Goal: Information Seeking & Learning: Learn about a topic

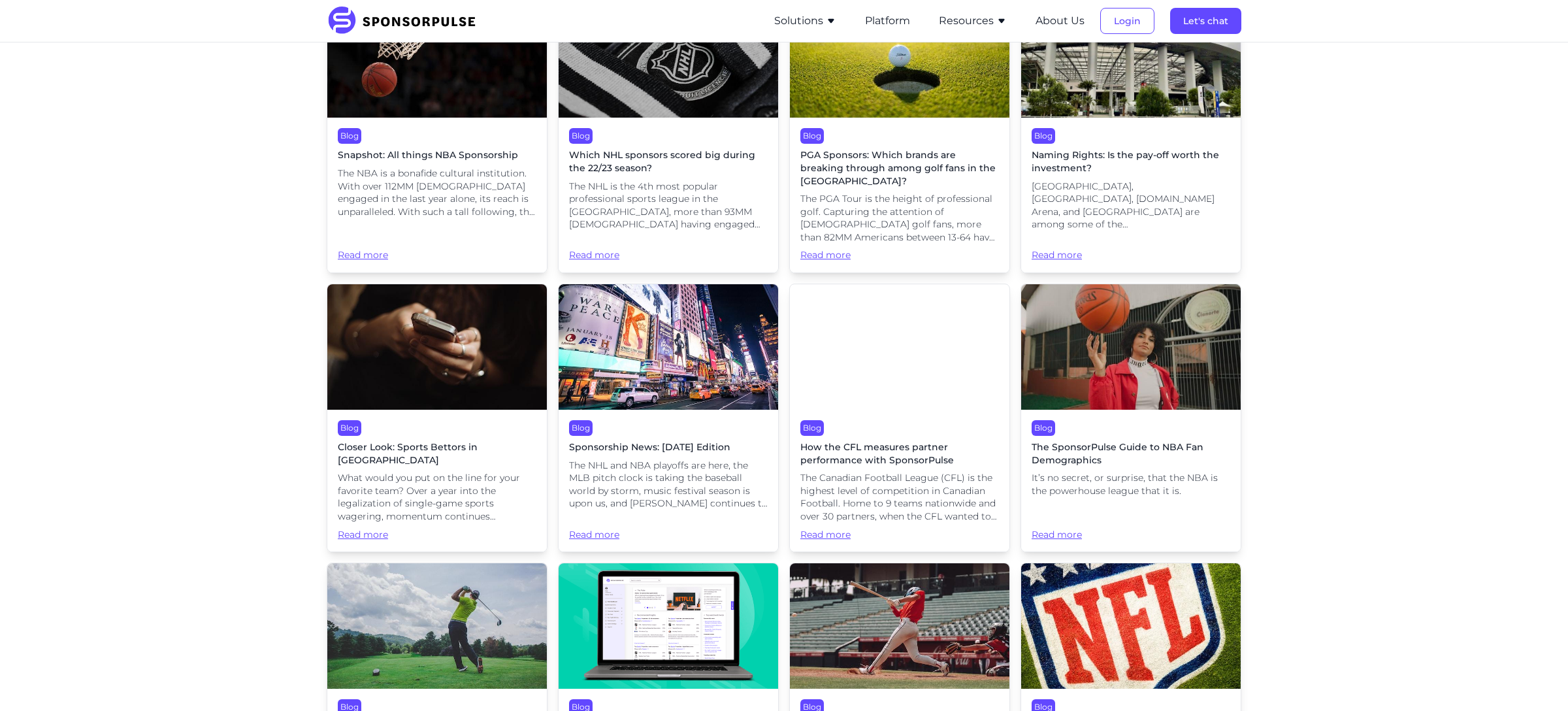
scroll to position [10157, 0]
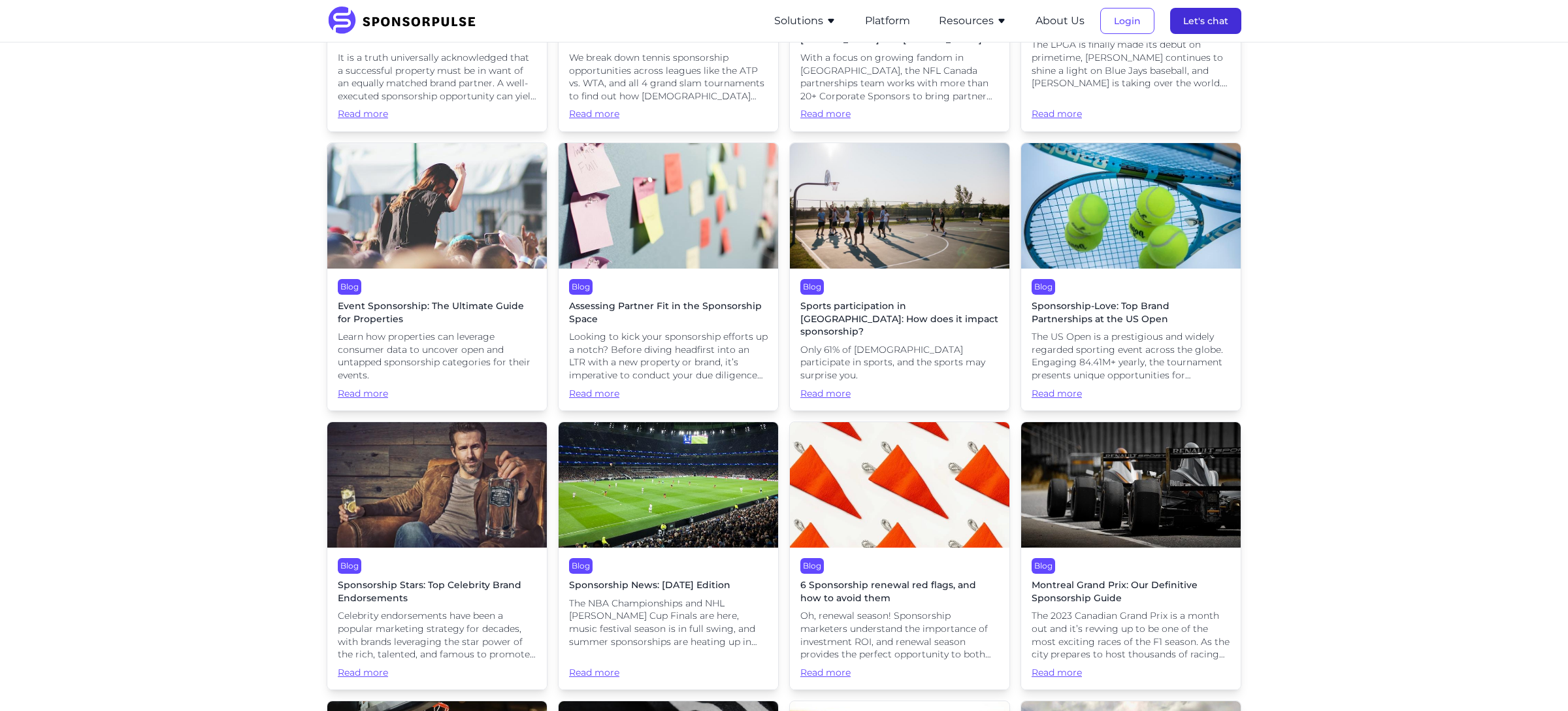
click at [1237, 22] on button "Let's chat" at bounding box center [1206, 21] width 71 height 26
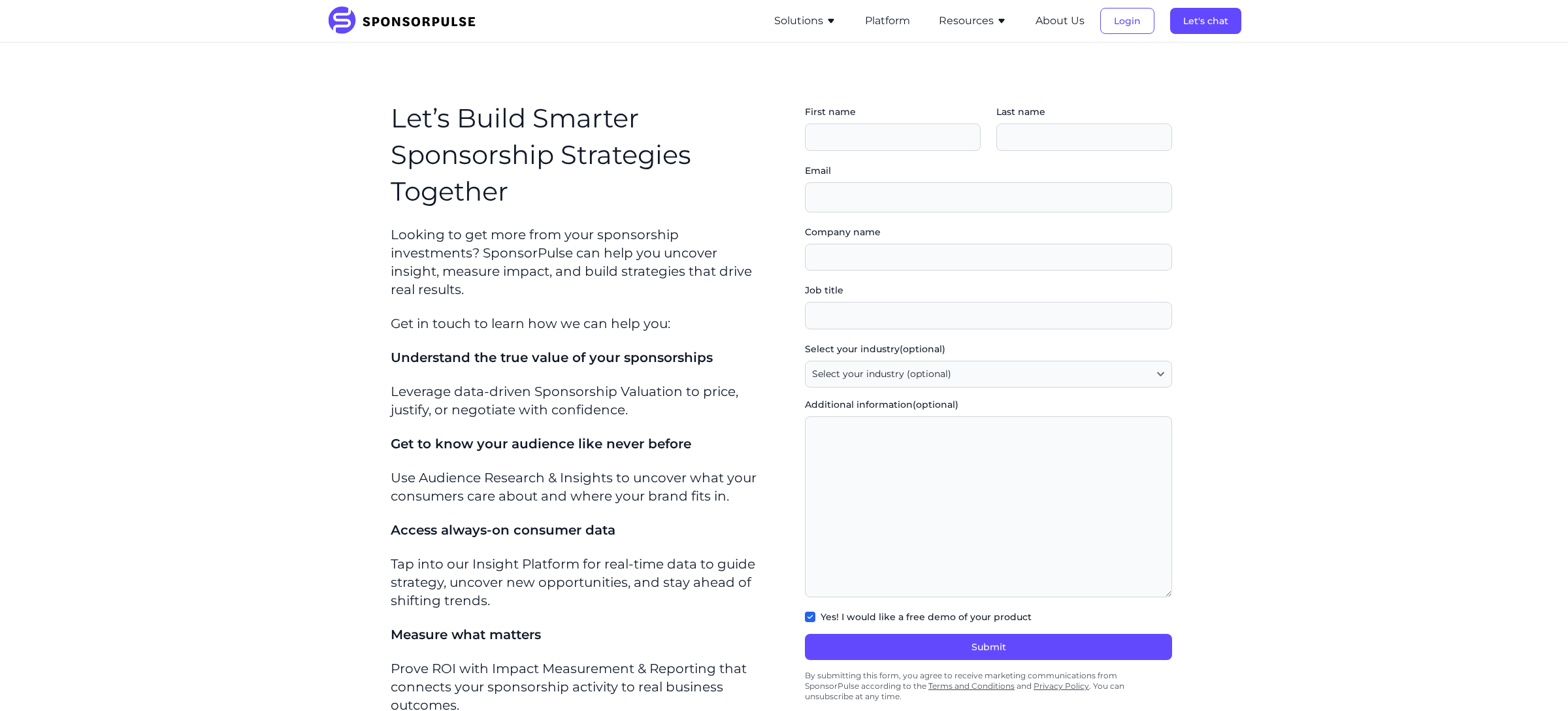
click at [1003, 22] on icon "button" at bounding box center [1001, 21] width 6 height 5
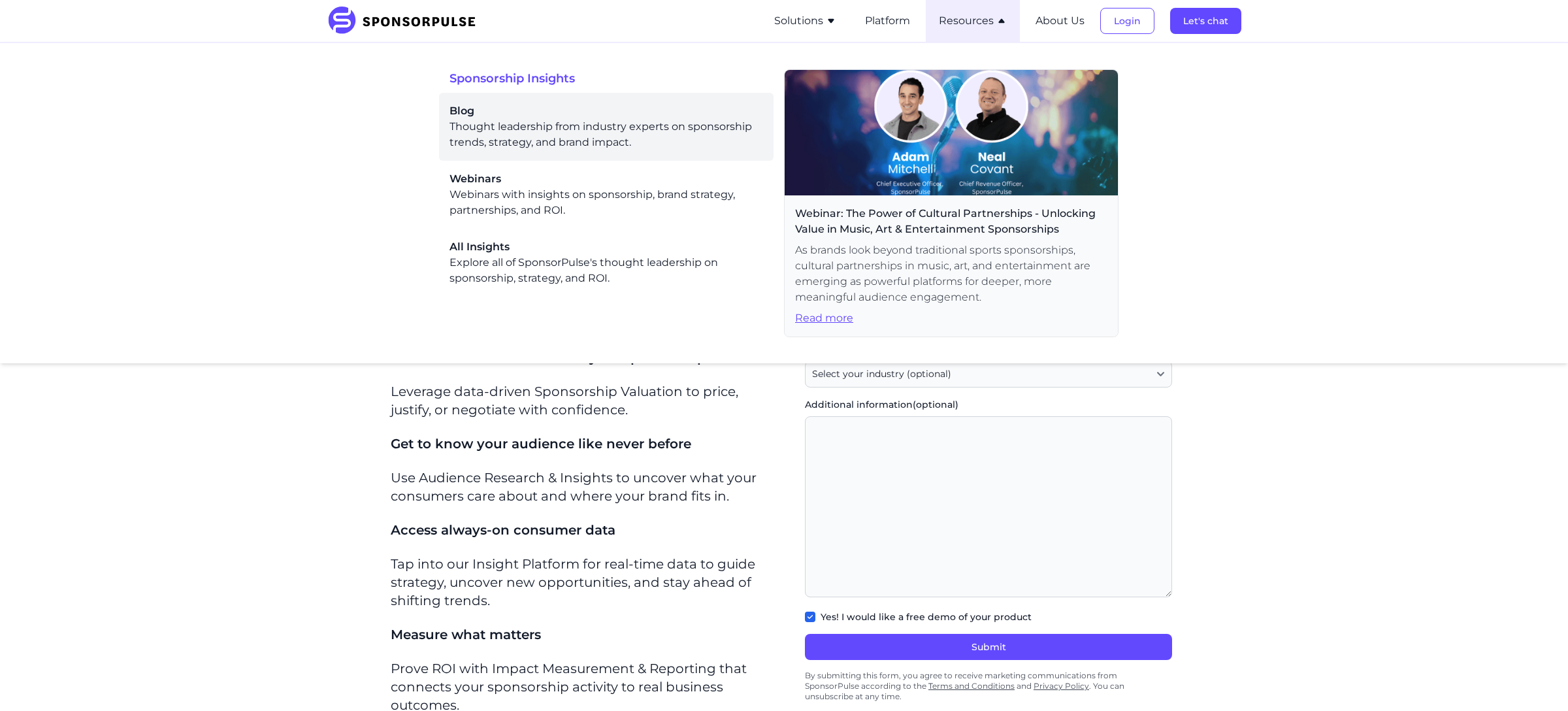
click at [616, 133] on div "Blog Thought leadership from industry experts on sponsorship trends, strategy, …" at bounding box center [606, 127] width 314 height 47
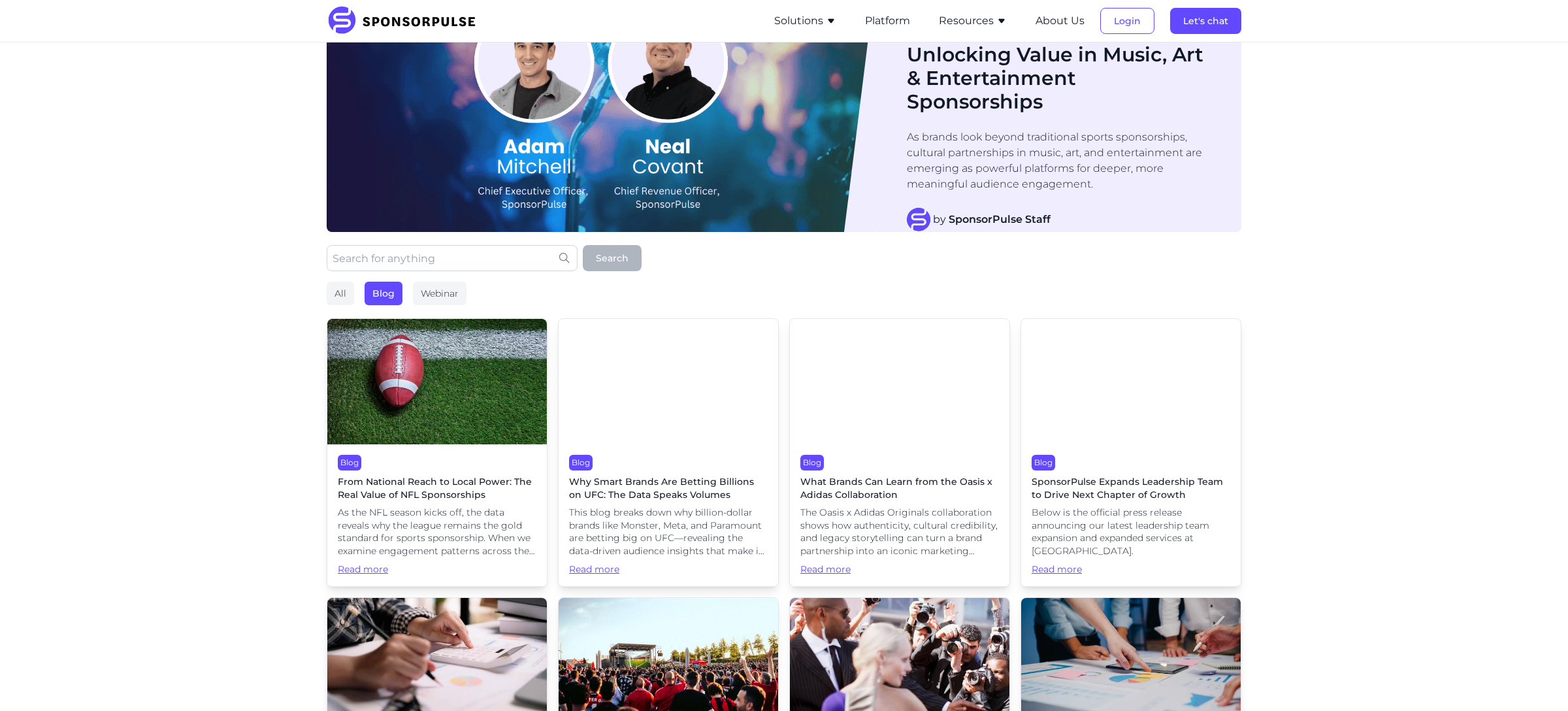
scroll to position [389, 0]
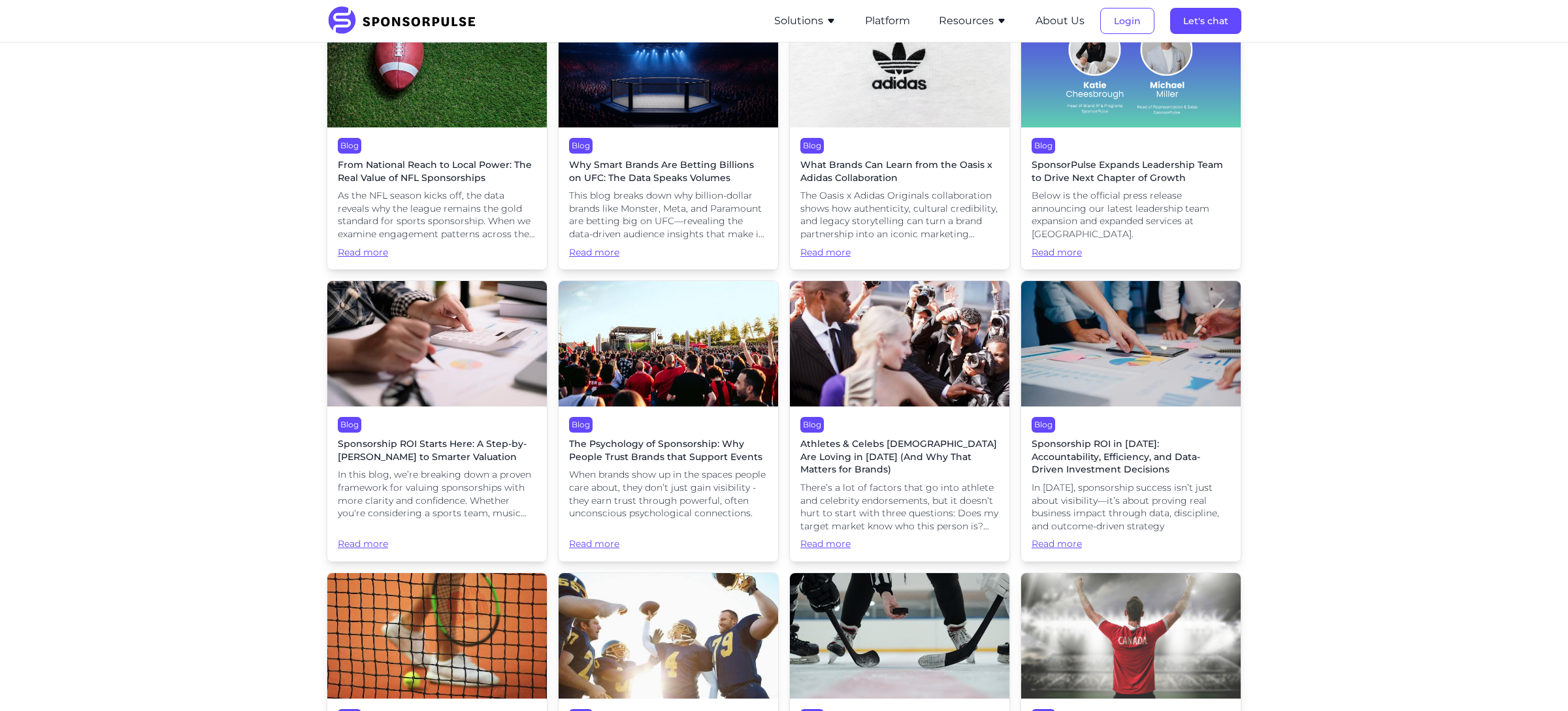
click at [500, 361] on img at bounding box center [437, 343] width 220 height 126
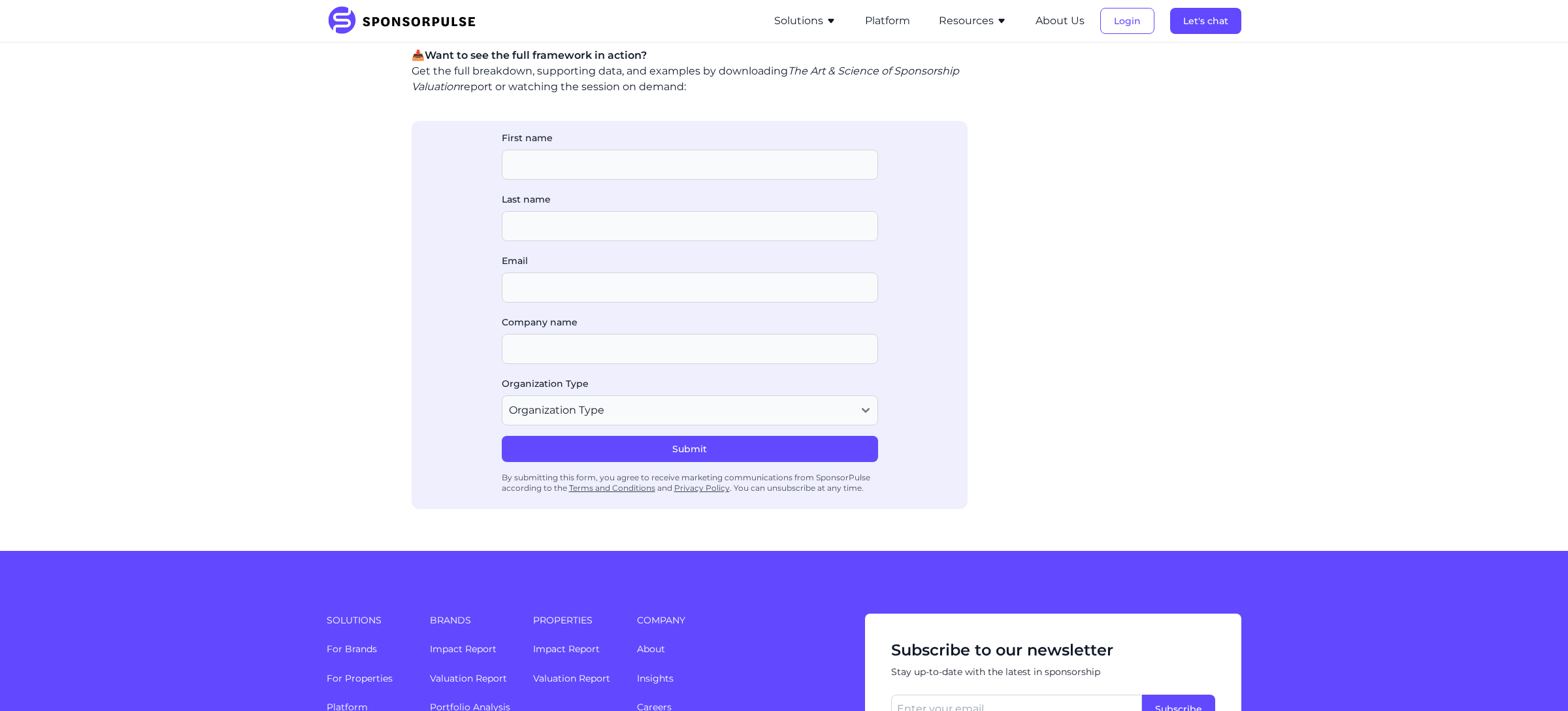
scroll to position [1434, 0]
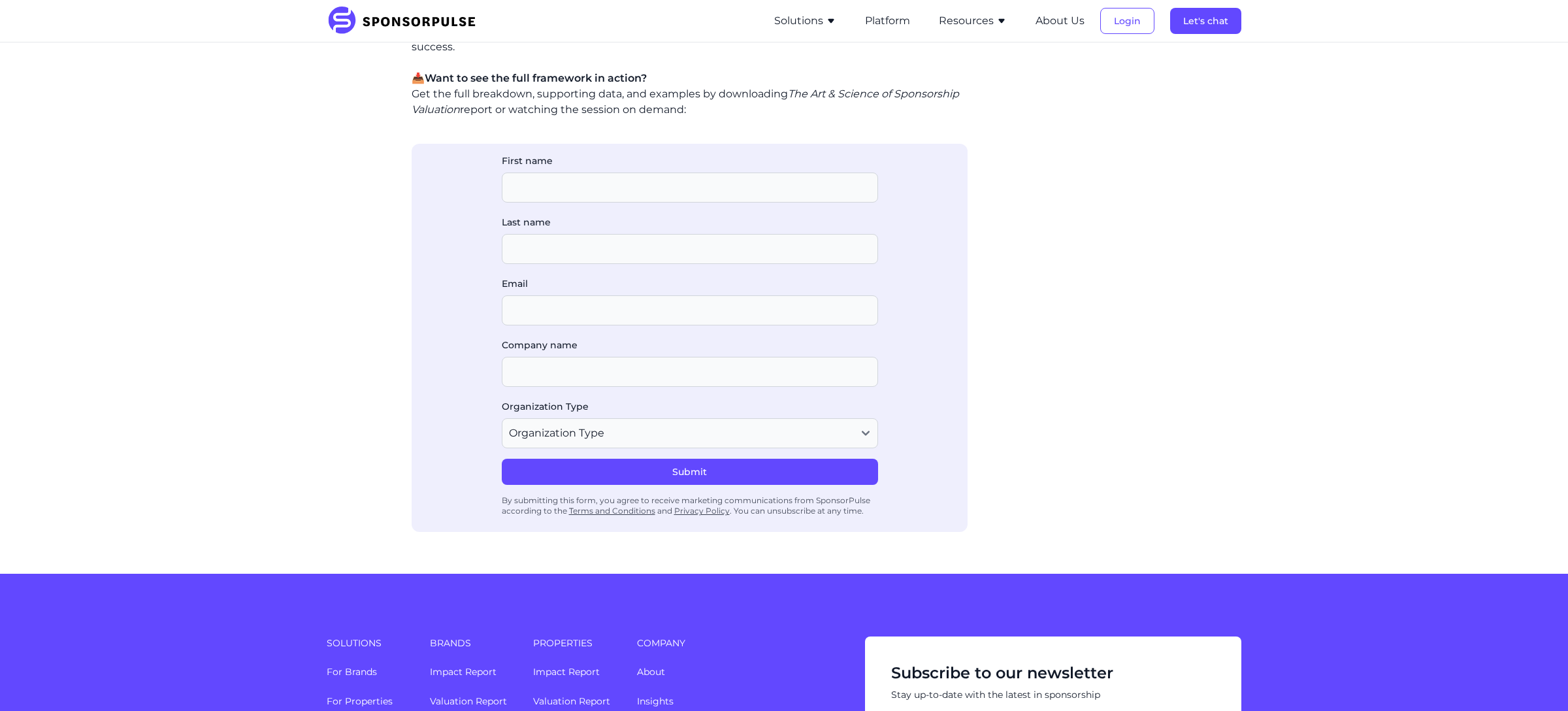
click at [710, 118] on p "📥 Want to see the full framework in action? Get the full breakdown, supporting …" at bounding box center [689, 94] width 556 height 47
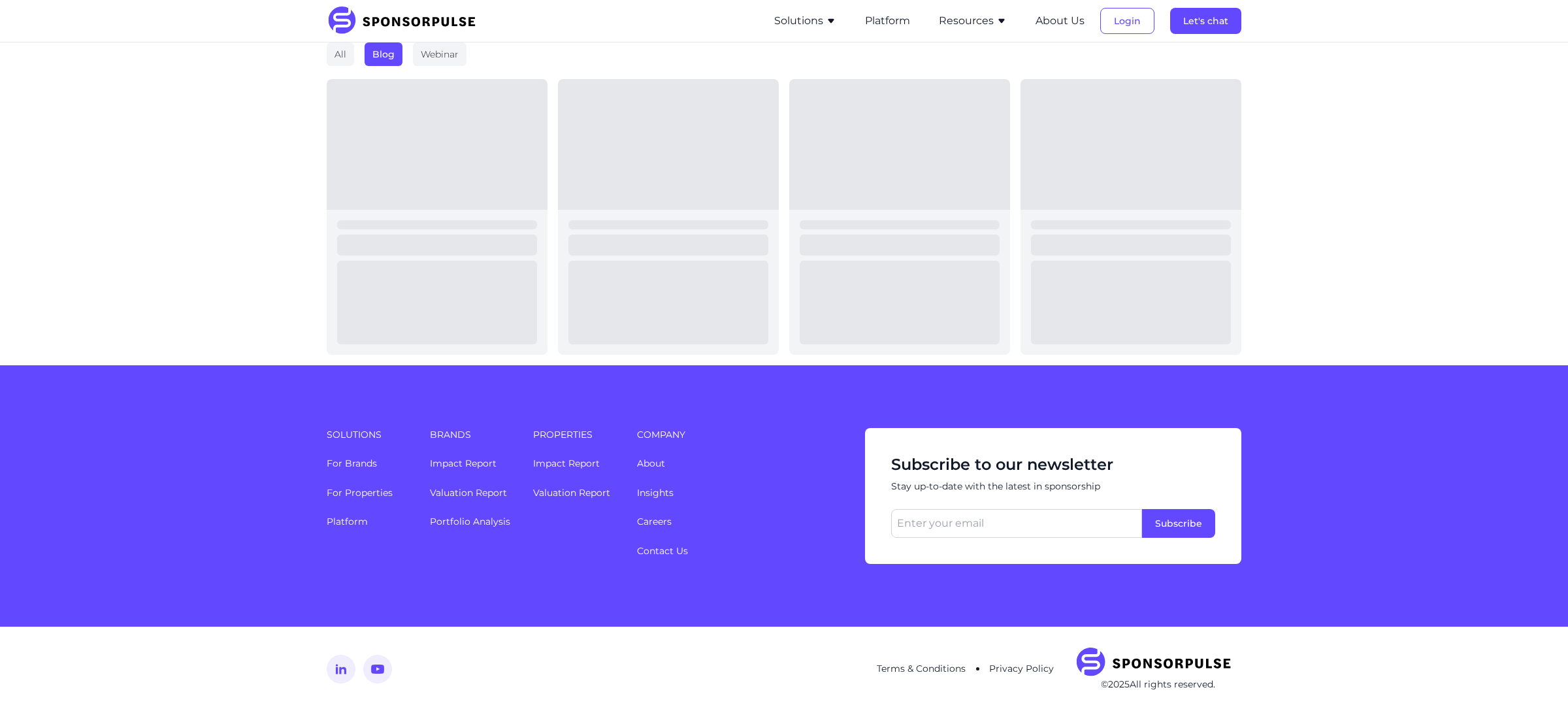
scroll to position [1434, 0]
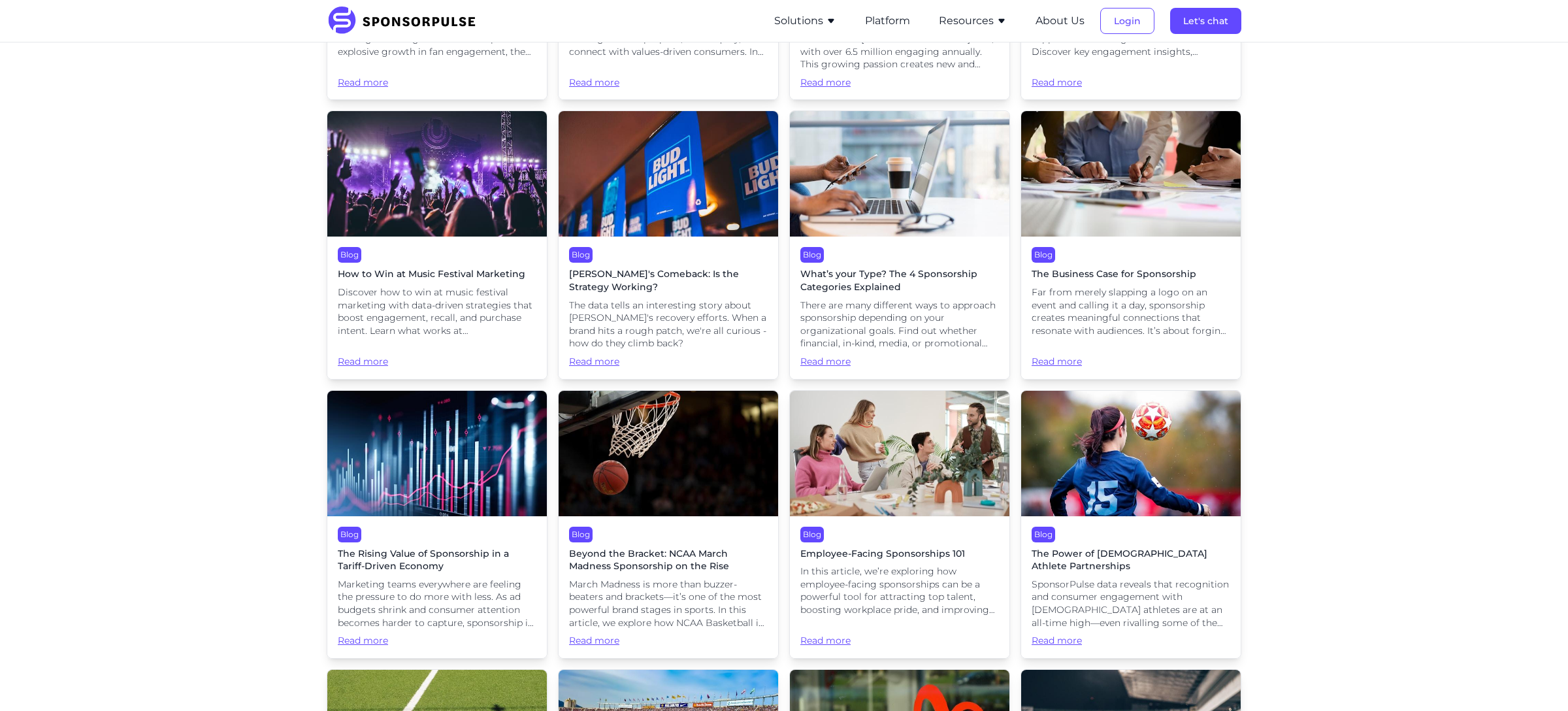
click at [1109, 322] on span "Far from merely slapping a logo on an event and calling it a day, sponsorship c…" at bounding box center [1131, 311] width 199 height 51
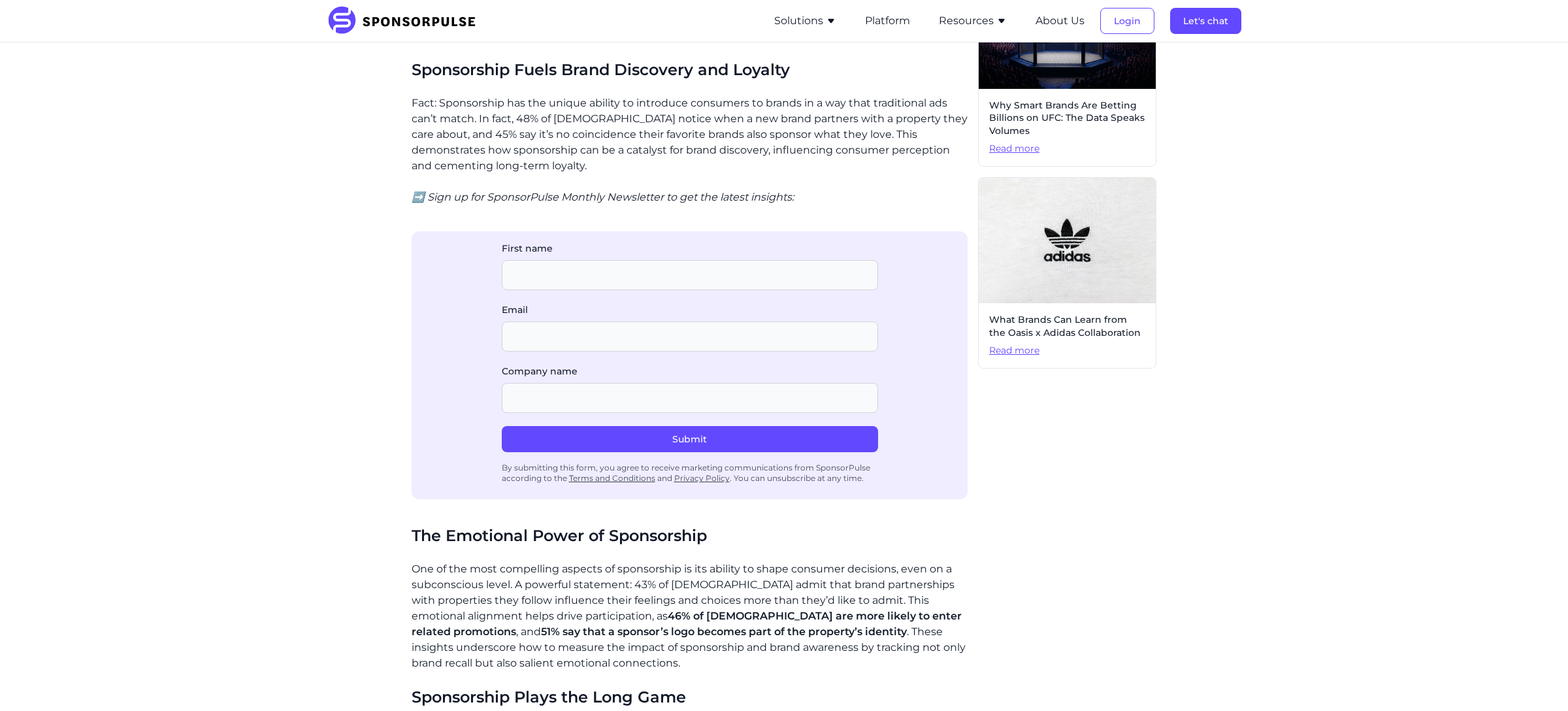
scroll to position [601, 0]
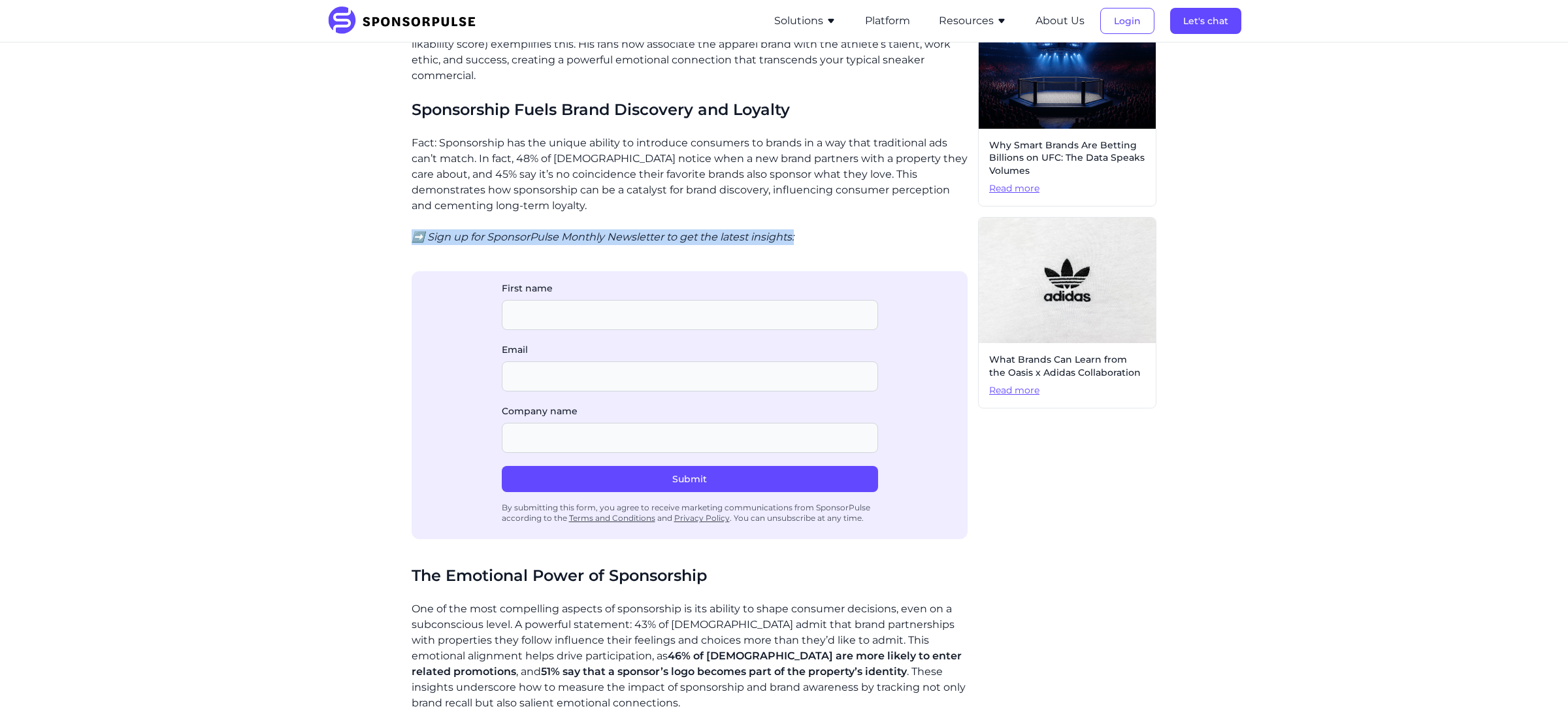
drag, startPoint x: 773, startPoint y: 221, endPoint x: 265, endPoint y: 221, distance: 508.0
click at [264, 222] on div "Home Insights The Business Case for Sponsorship Blog The Business Case for Spon…" at bounding box center [784, 251] width 1568 height 1619
copy icon "➡️ Sign up for SponsorPulse Monthly Newsletter to get the latest insights:"
click at [990, 5] on li "Resources Sponsorship Insights Blog Thought leadership from industry experts on…" at bounding box center [973, 21] width 94 height 42
click at [980, 17] on button "Resources" at bounding box center [972, 21] width 68 height 16
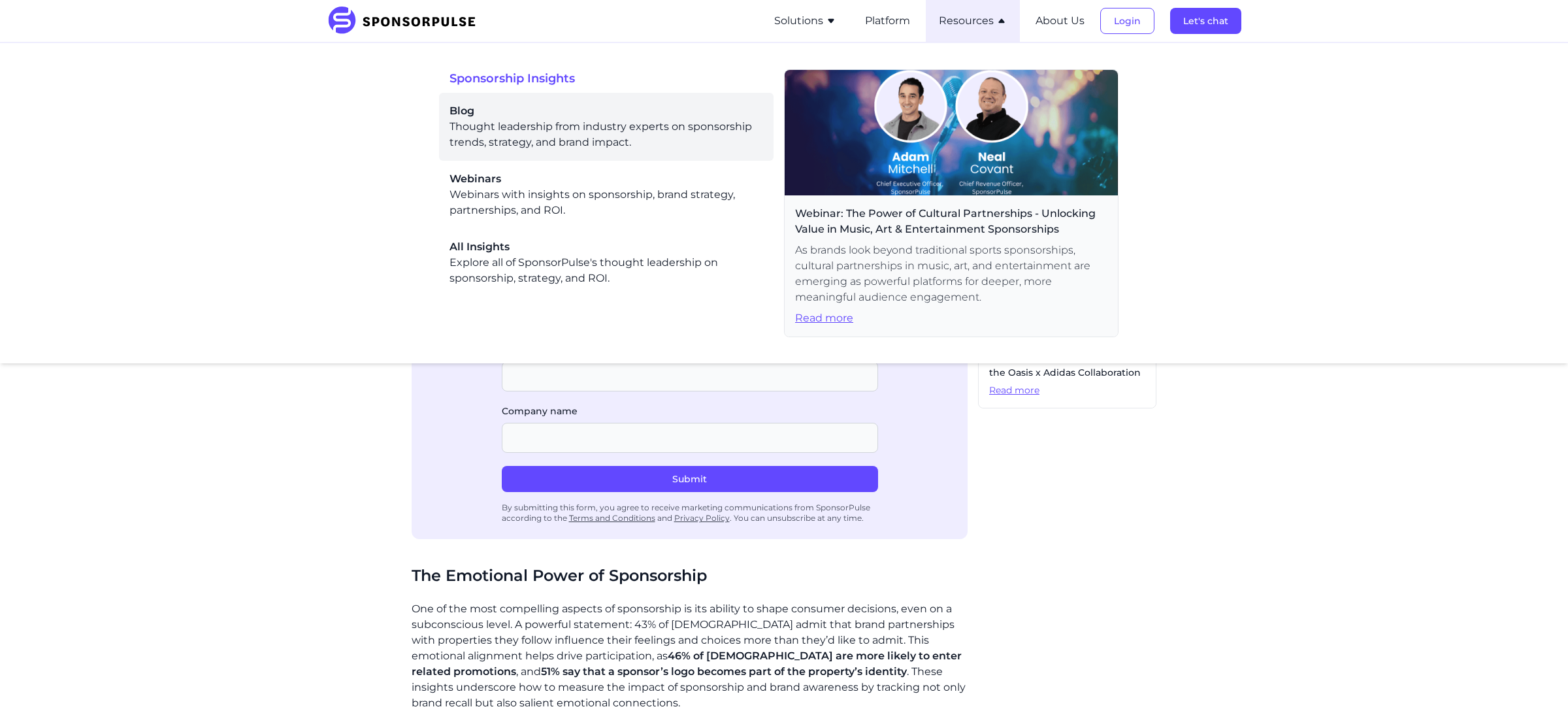
click at [581, 140] on div "Blog Thought leadership from industry experts on sponsorship trends, strategy, …" at bounding box center [606, 127] width 314 height 47
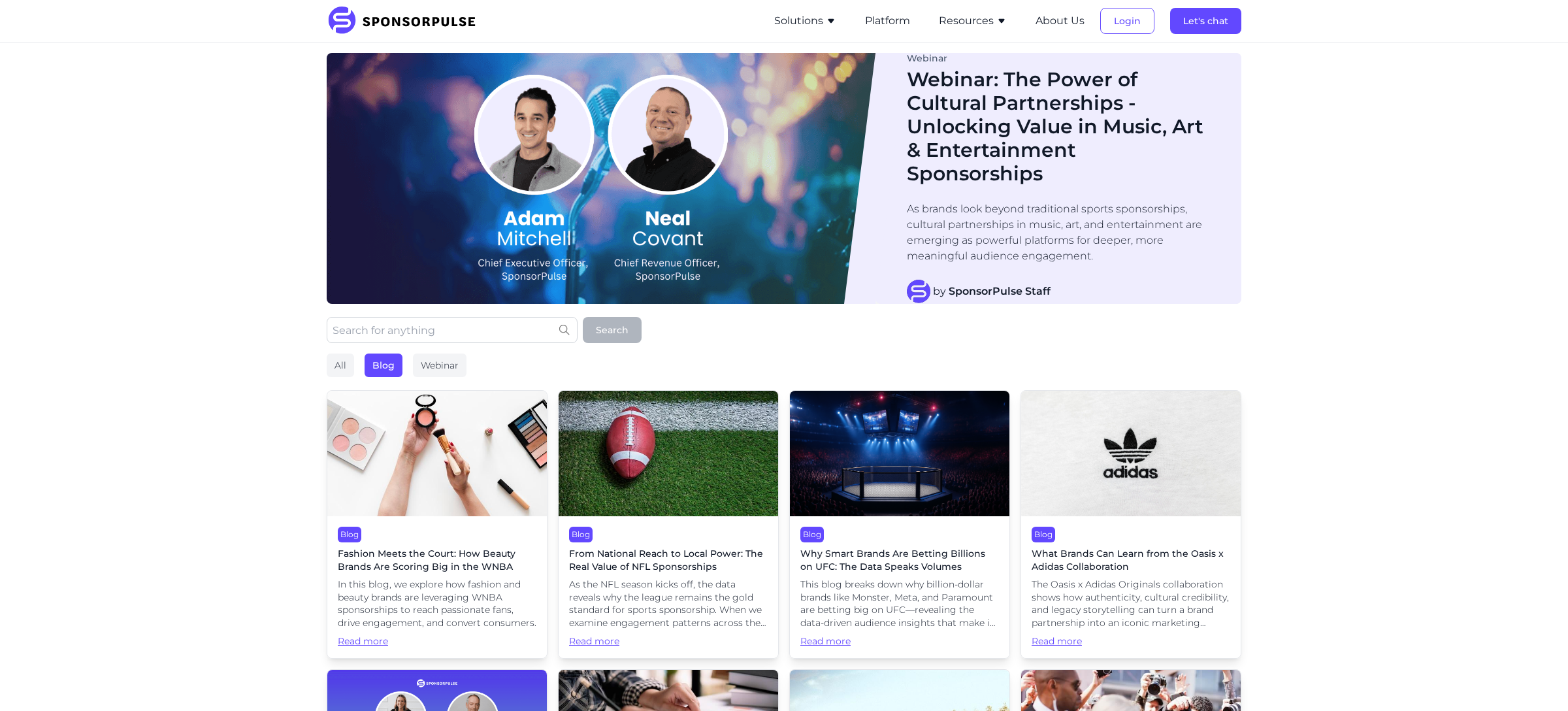
click at [473, 469] on img at bounding box center [437, 453] width 220 height 126
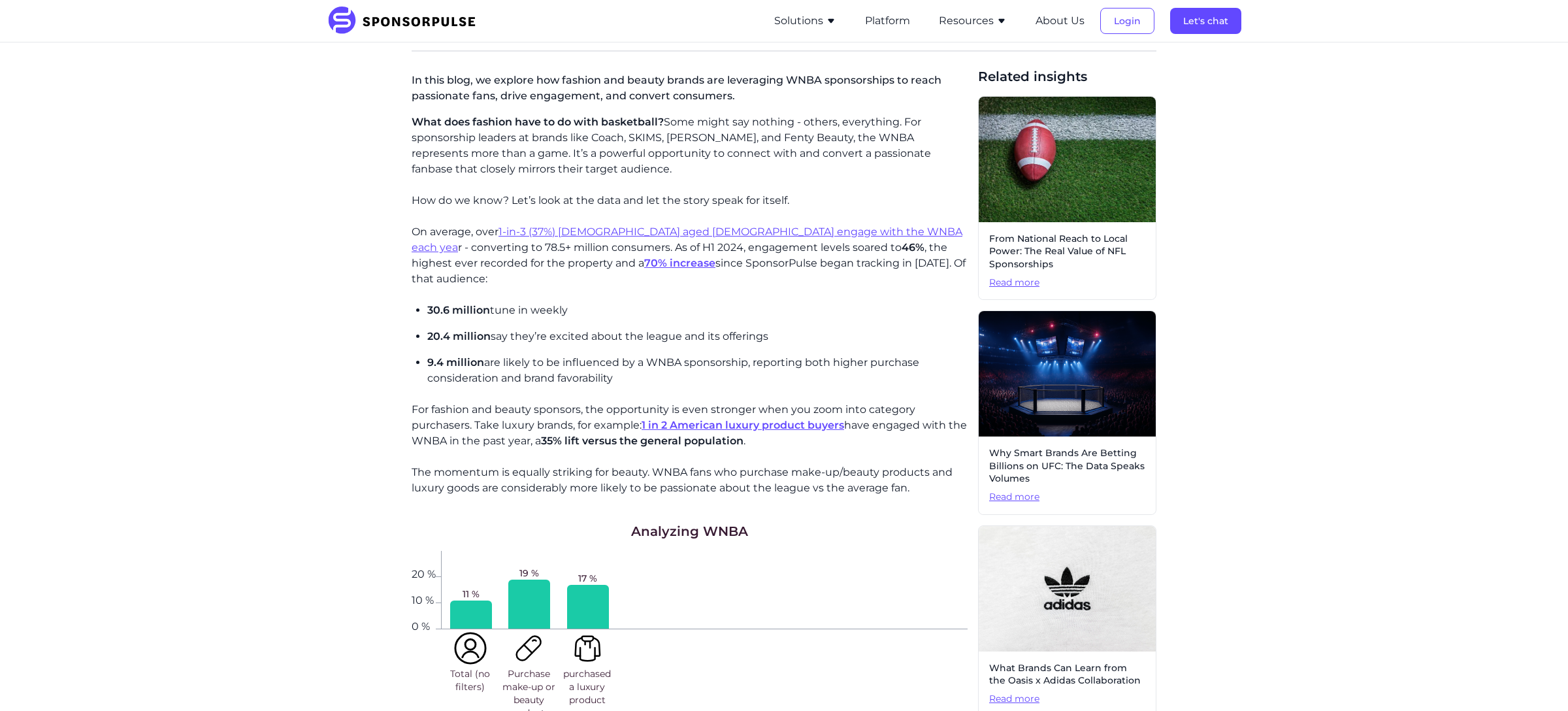
scroll to position [276, 0]
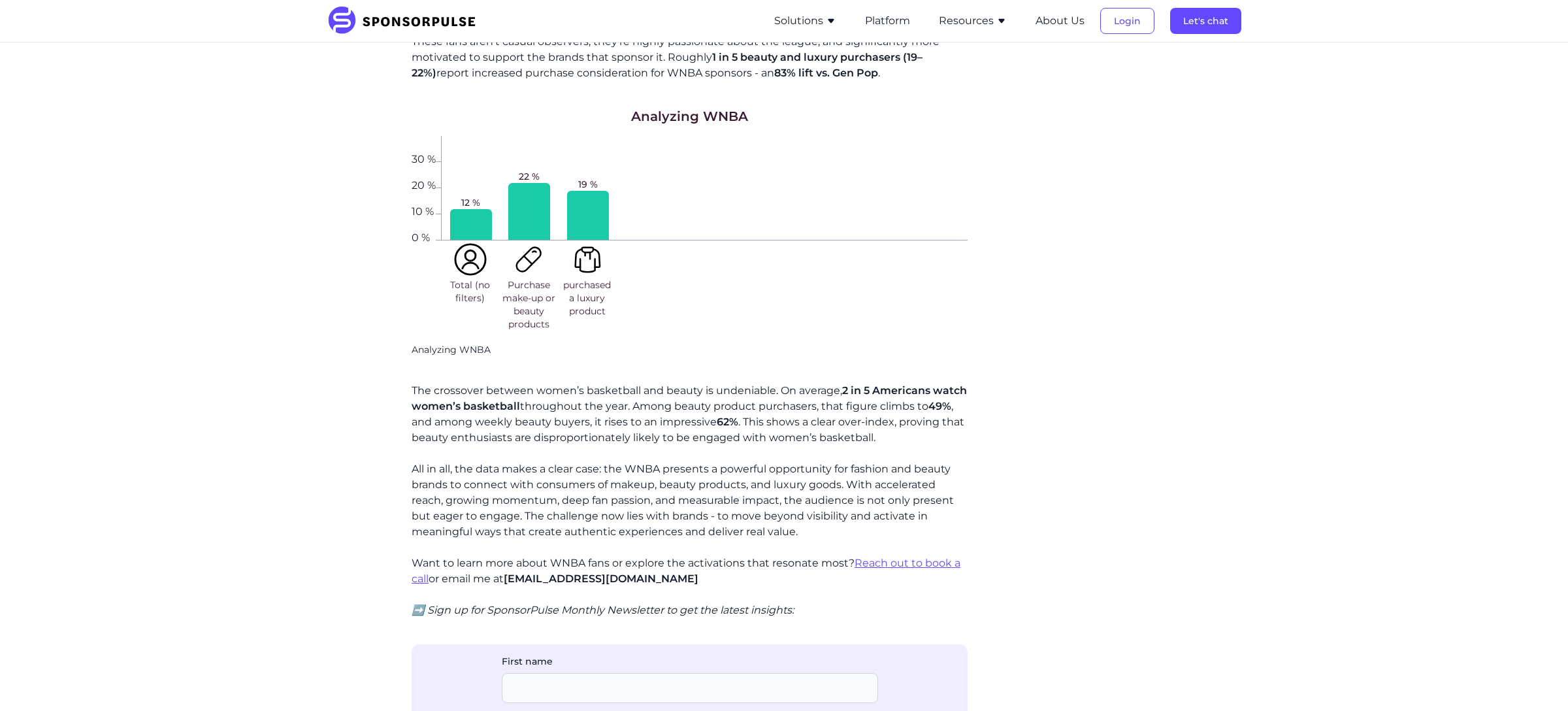
scroll to position [1018, 0]
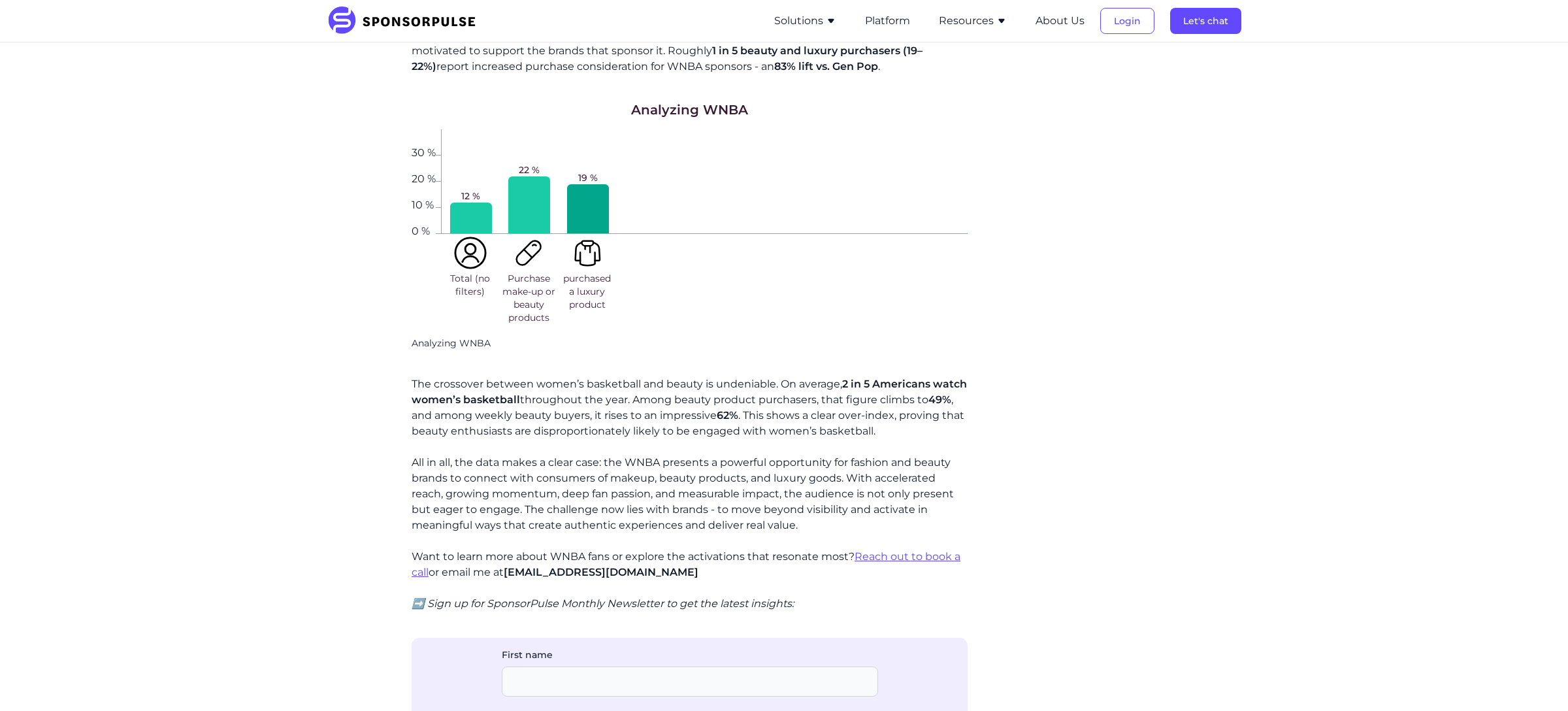
click at [581, 184] on div at bounding box center [588, 208] width 42 height 49
click at [443, 301] on div "Total (no filters)" at bounding box center [470, 280] width 59 height 93
click at [443, 337] on p "Analyzing WNBA" at bounding box center [689, 344] width 556 height 13
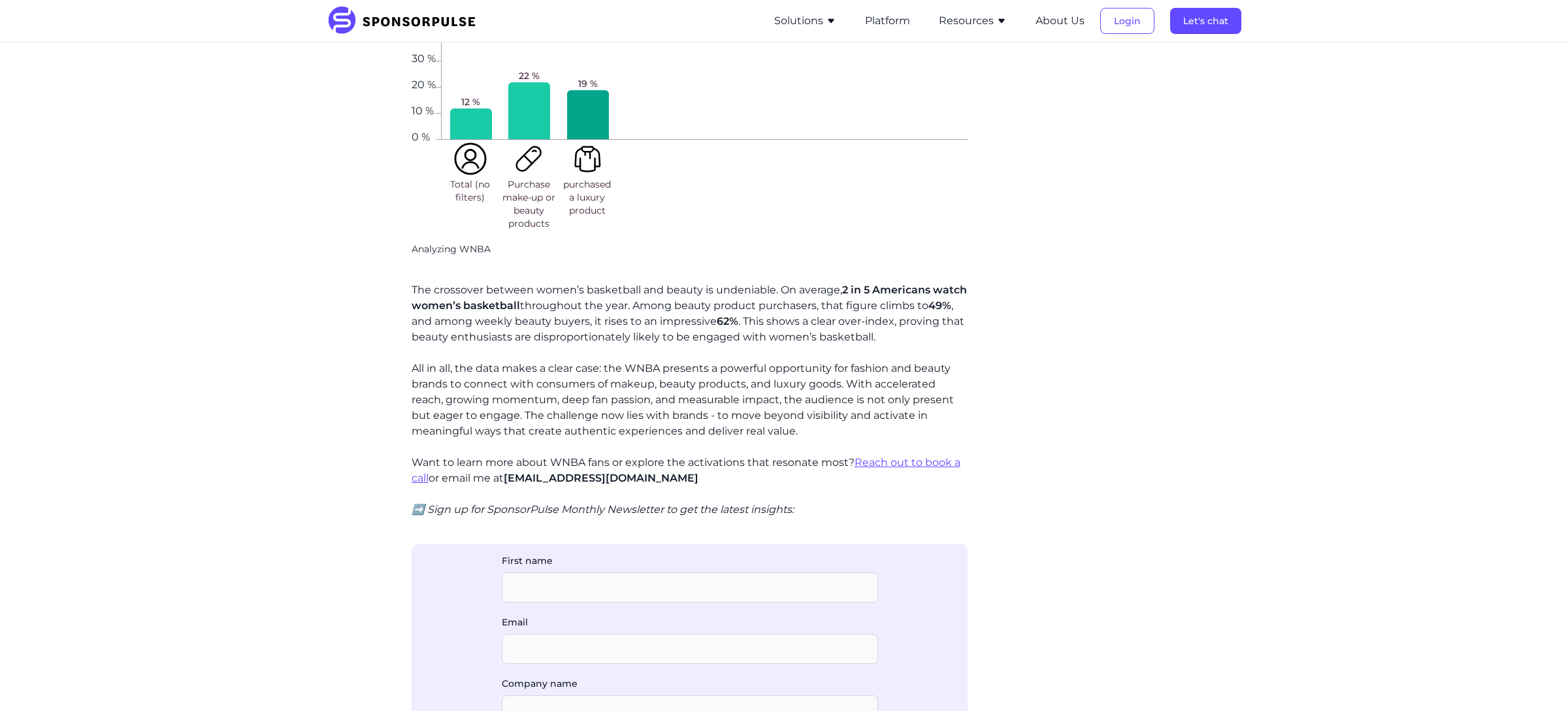
scroll to position [1132, 0]
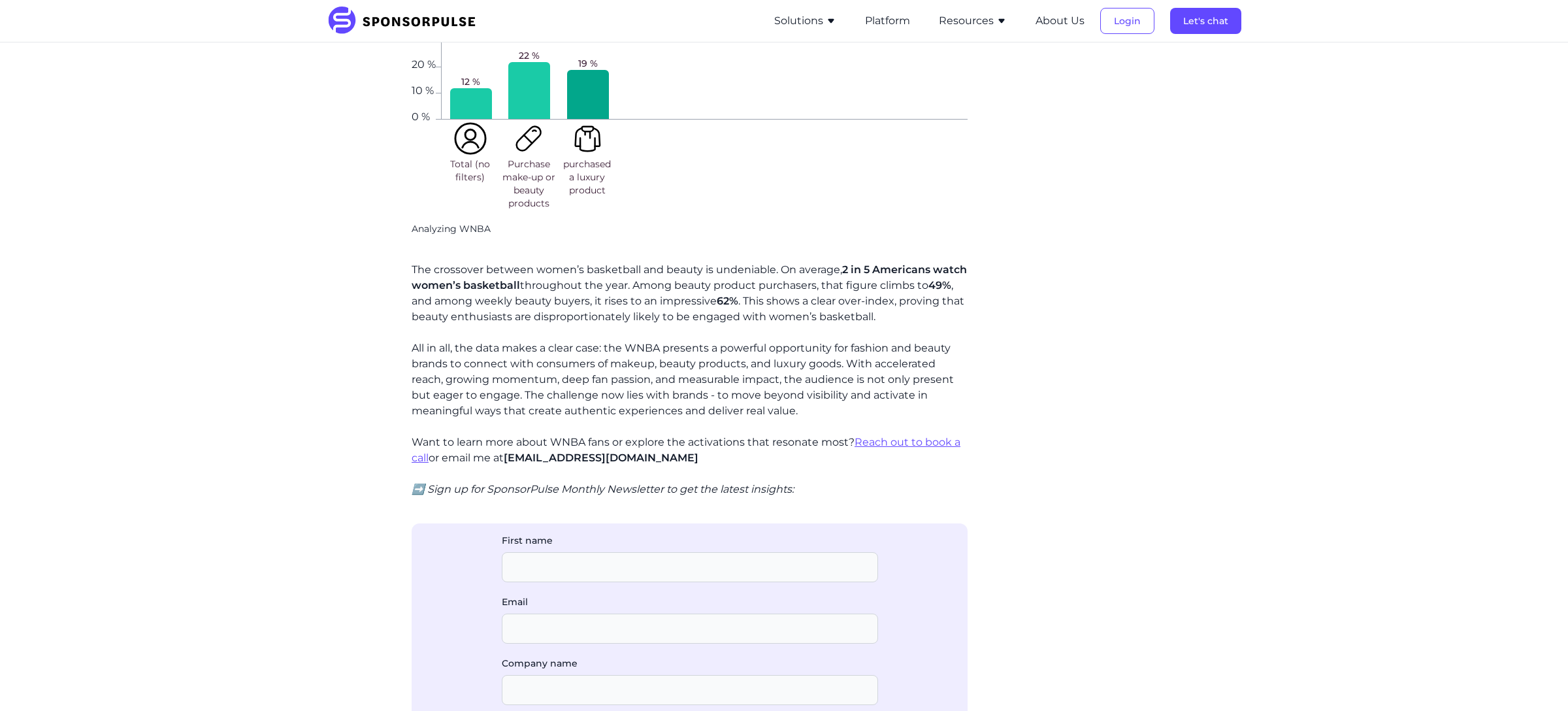
click at [443, 324] on div "What does fashion have to do with basketball? Some might say nothing - others, …" at bounding box center [689, 29] width 556 height 1545
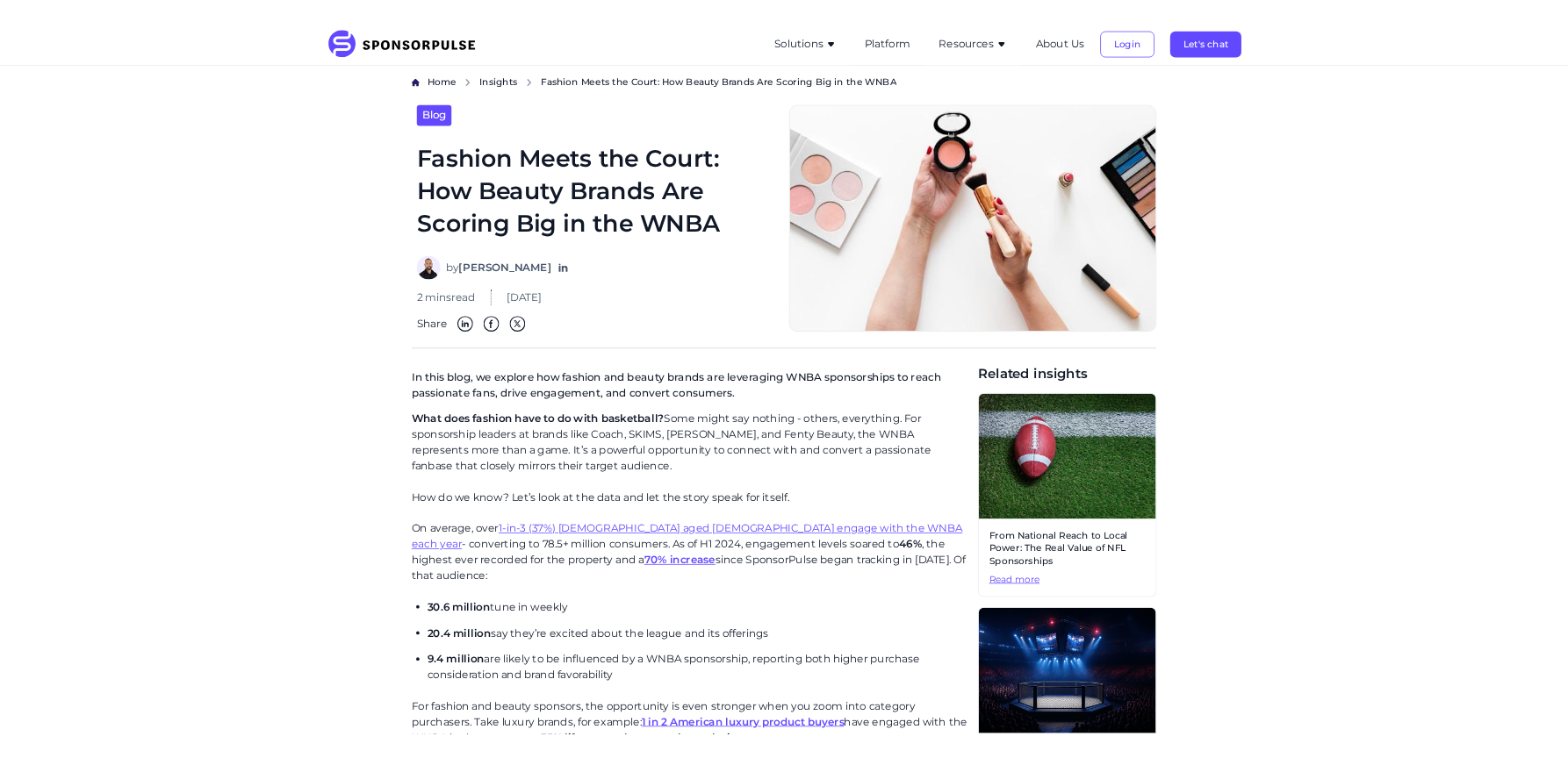
scroll to position [0, 0]
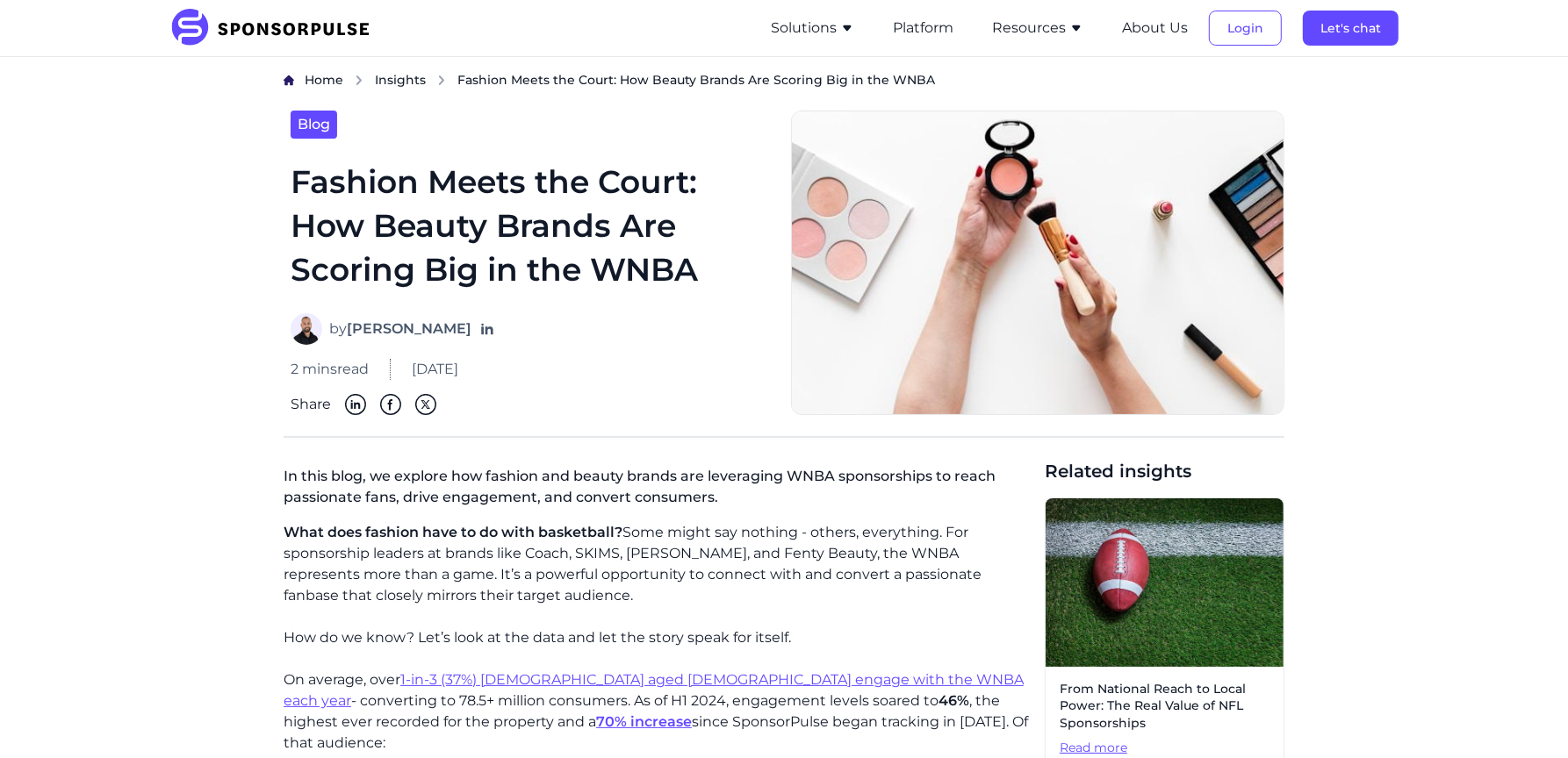
click at [225, 31] on img at bounding box center [276, 28] width 213 height 39
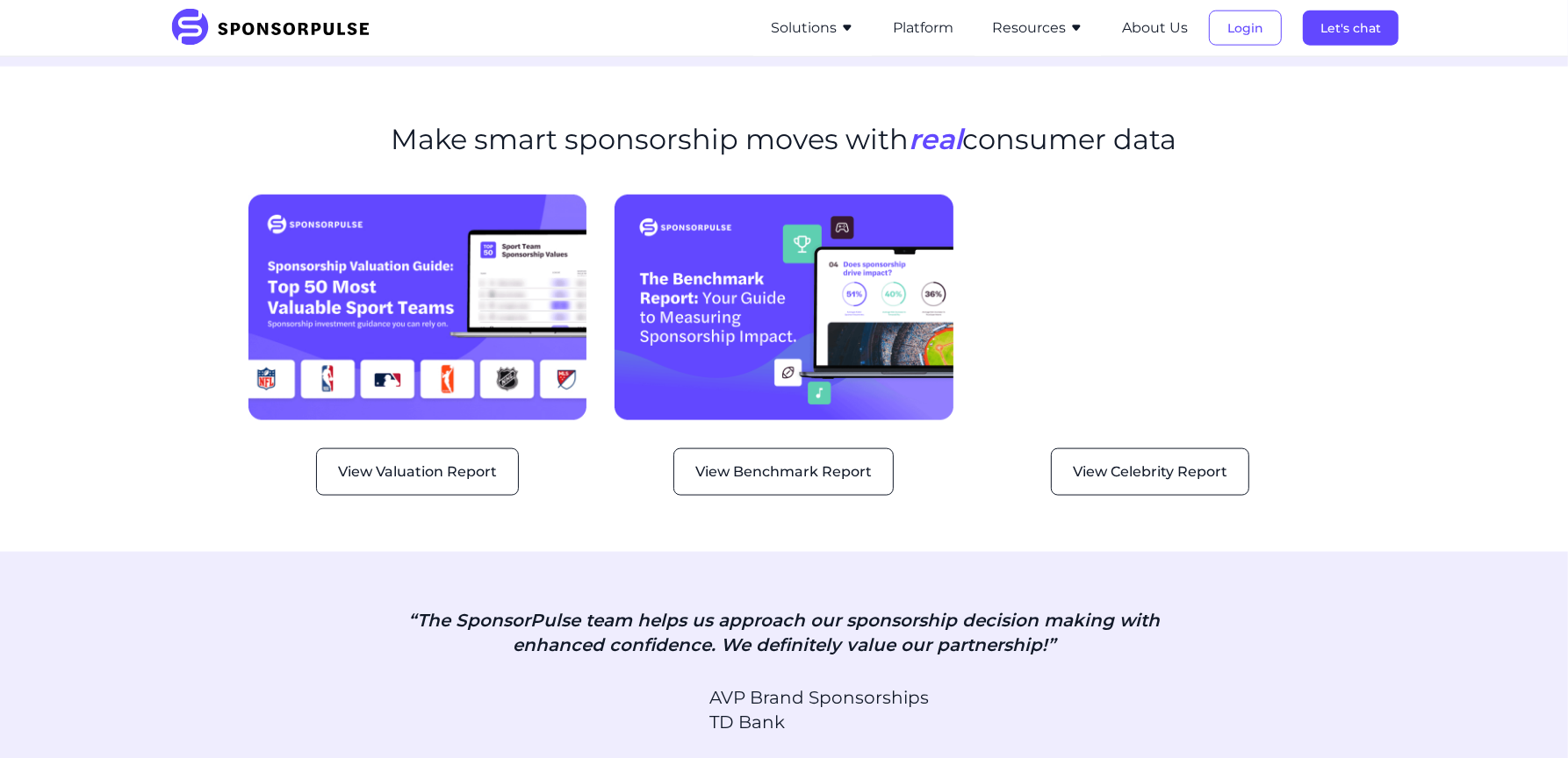
scroll to position [1755, 0]
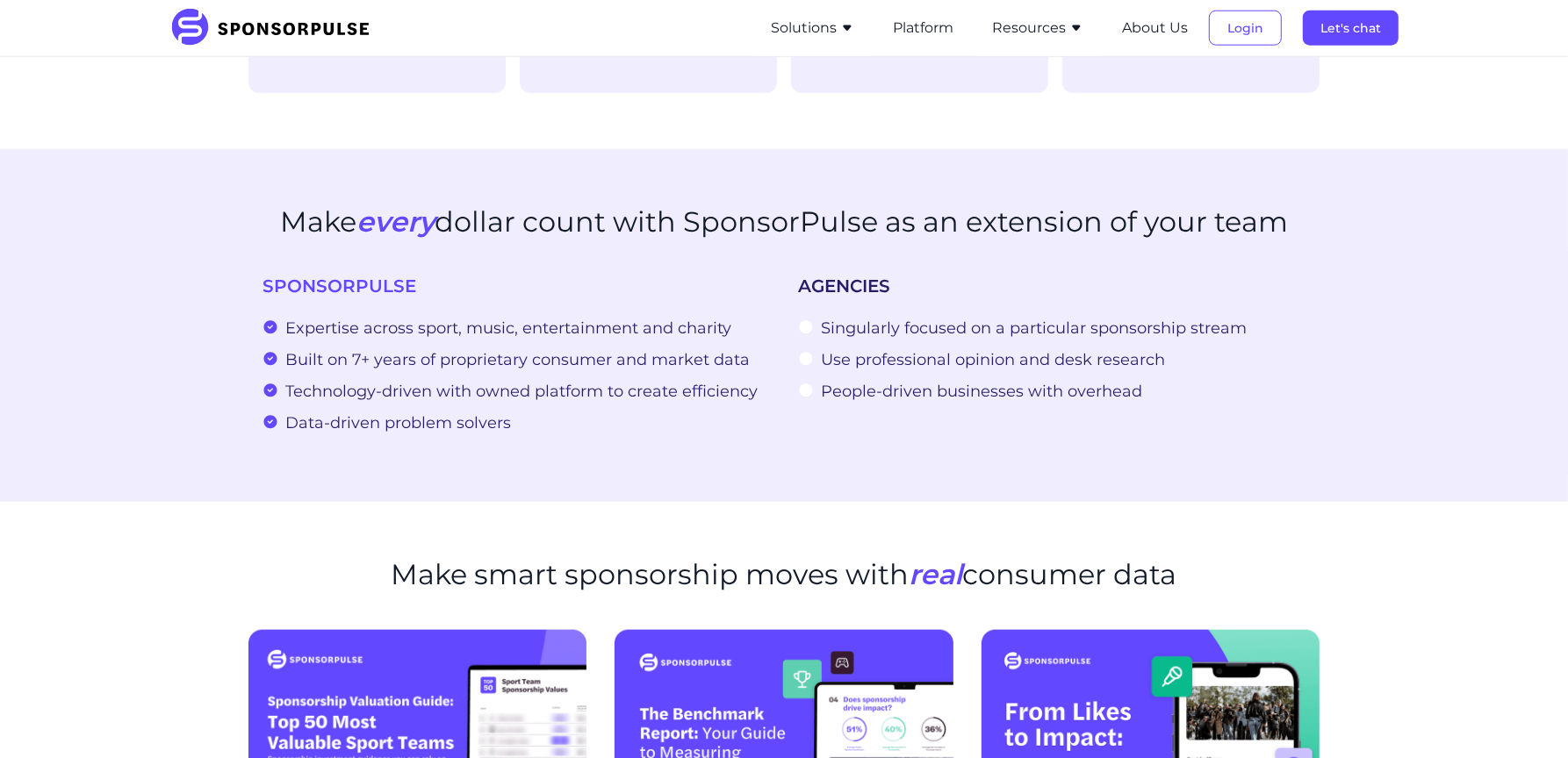
click at [815, 31] on button "Solutions" at bounding box center [812, 28] width 83 height 21
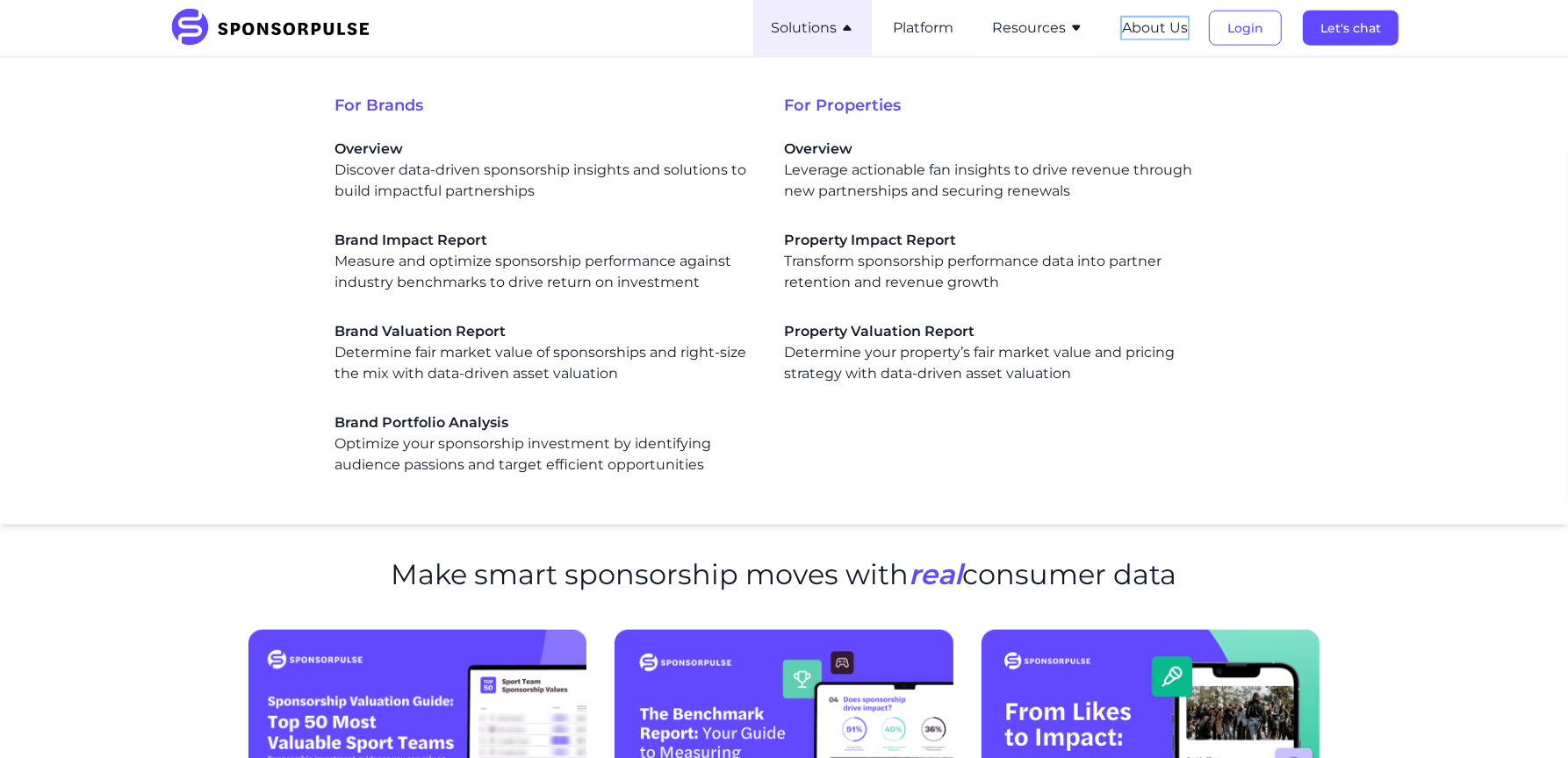
click at [1161, 29] on button "About Us" at bounding box center [1155, 28] width 66 height 21
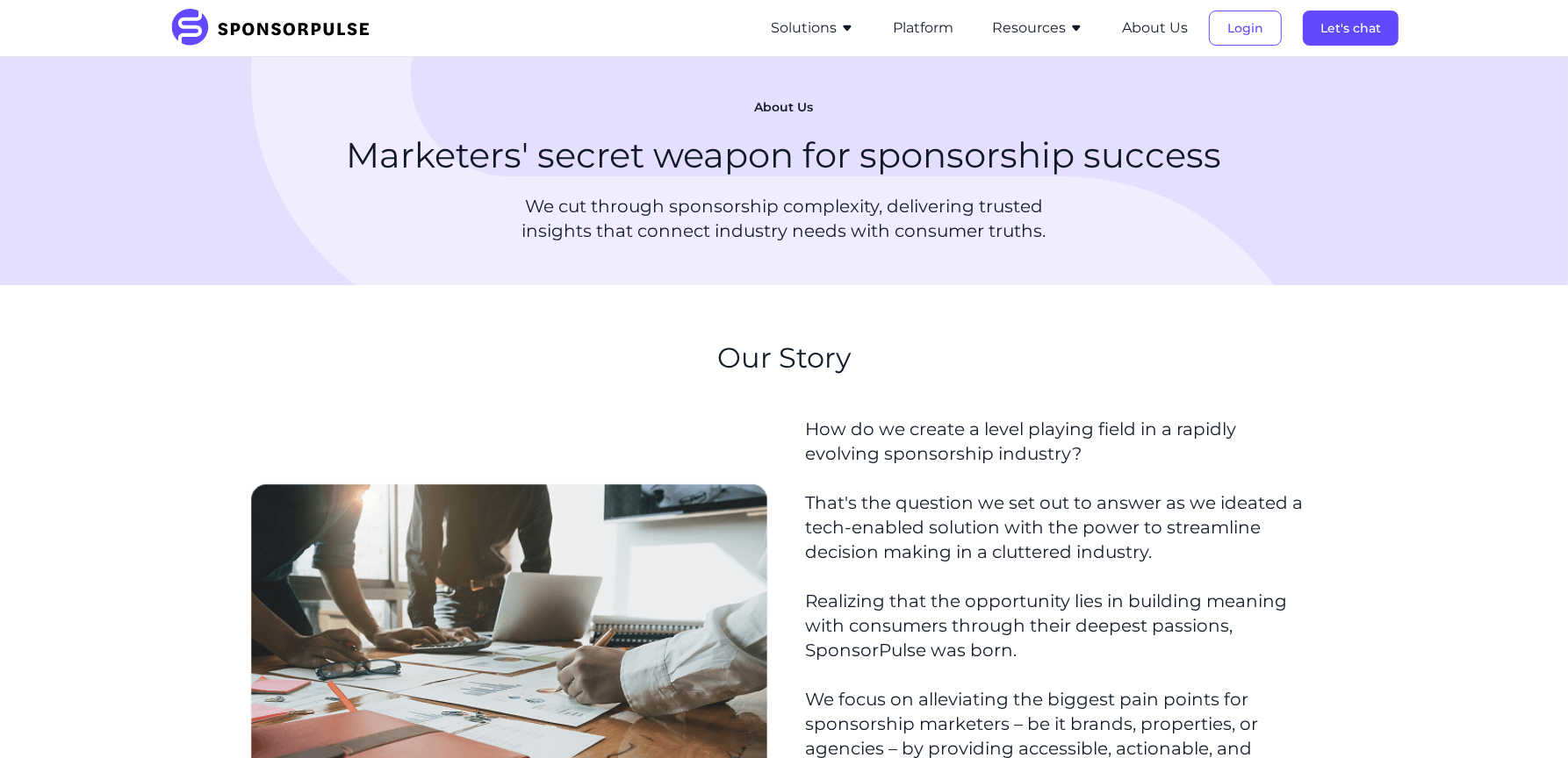
click at [238, 19] on img at bounding box center [276, 28] width 213 height 39
